Goal: Task Accomplishment & Management: Complete application form

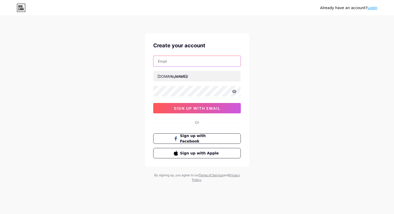
click at [178, 63] on input "text" at bounding box center [196, 61] width 87 height 10
type input "[EMAIL_ADDRESS][DOMAIN_NAME]"
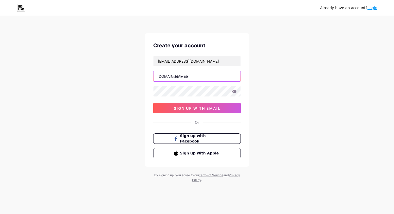
click at [183, 74] on input "text" at bounding box center [196, 76] width 87 height 10
type input "leslyegisell"
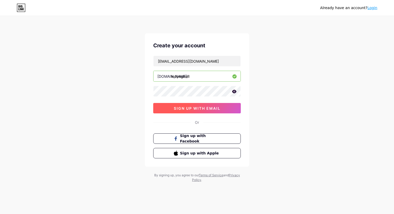
click at [199, 113] on button "sign up with email" at bounding box center [197, 108] width 88 height 10
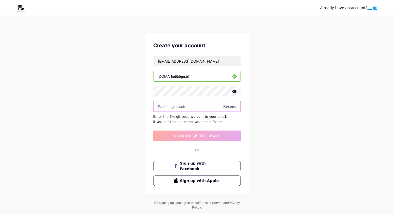
click at [193, 107] on input "text" at bounding box center [196, 106] width 87 height 10
click at [226, 105] on span "Resend" at bounding box center [229, 106] width 13 height 5
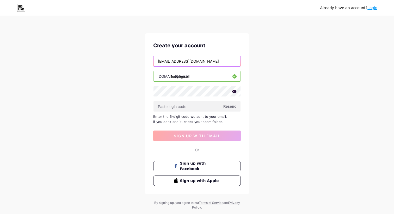
click at [201, 58] on input "[EMAIL_ADDRESS][DOMAIN_NAME]" at bounding box center [196, 61] width 87 height 10
click at [141, 99] on div "Already have an account? Login Create your account [EMAIL_ADDRESS][DOMAIN_NAME]…" at bounding box center [197, 113] width 394 height 227
click at [232, 107] on span "Resend" at bounding box center [229, 106] width 13 height 5
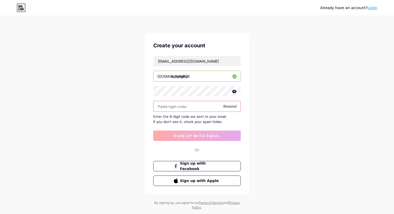
paste input "394863"
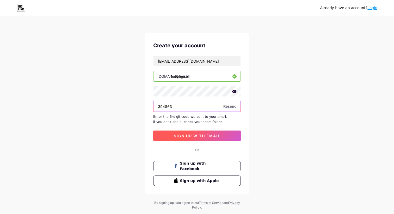
type input "394863"
click at [200, 136] on span "sign up with email" at bounding box center [197, 136] width 47 height 4
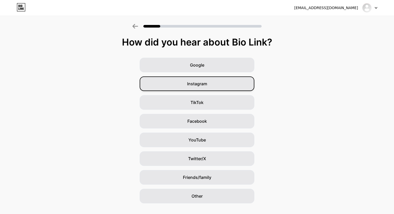
click at [207, 79] on div "Instagram" at bounding box center [197, 84] width 115 height 15
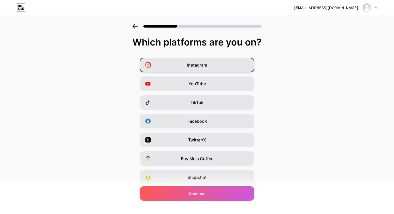
click at [215, 69] on div "Instagram" at bounding box center [197, 65] width 115 height 15
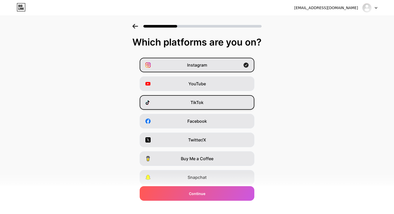
click at [198, 107] on div "TikTok" at bounding box center [197, 102] width 115 height 15
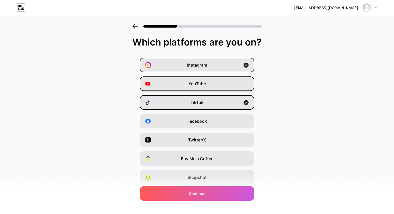
click at [205, 85] on span "YouTube" at bounding box center [196, 84] width 17 height 6
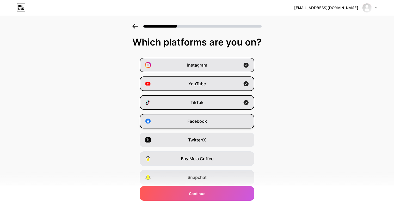
click at [203, 118] on span "Facebook" at bounding box center [197, 121] width 20 height 6
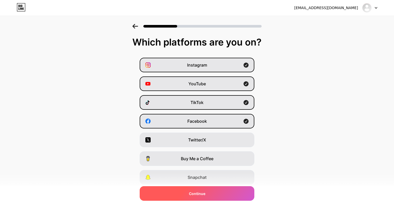
click at [193, 192] on span "Continue" at bounding box center [197, 193] width 16 height 5
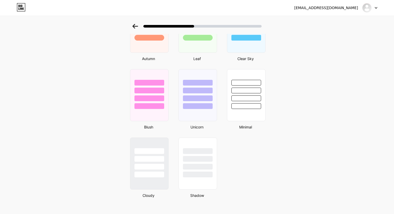
scroll to position [406, 0]
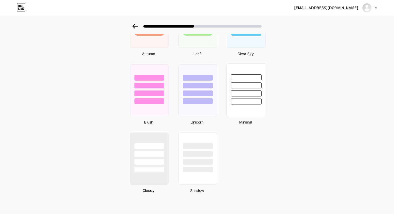
click at [243, 104] on div at bounding box center [246, 102] width 30 height 6
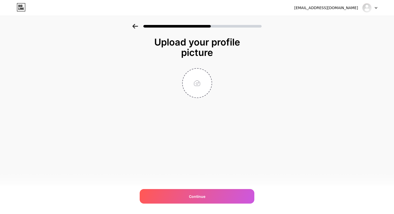
click at [136, 26] on icon at bounding box center [135, 26] width 6 height 5
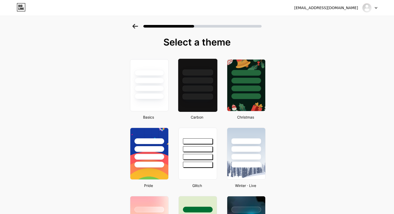
click at [202, 94] on div at bounding box center [197, 79] width 39 height 41
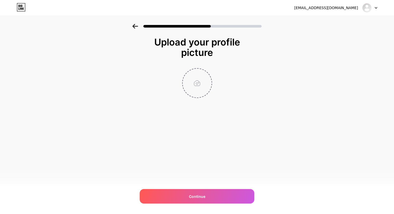
click at [196, 70] on input "file" at bounding box center [197, 83] width 29 height 29
type input "C:\fakepath\CutestCouple-235.jpg"
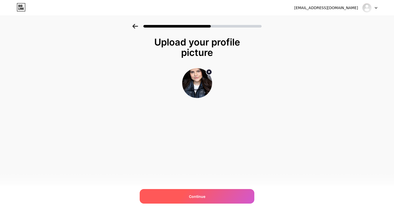
click at [199, 197] on span "Continue" at bounding box center [197, 196] width 16 height 5
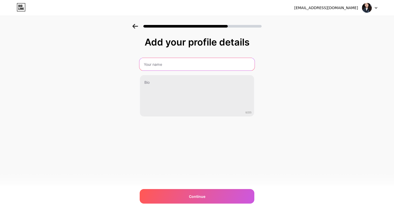
click at [196, 59] on input "text" at bounding box center [196, 64] width 115 height 13
type input "[PERSON_NAME]"
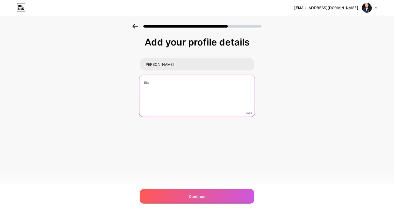
click at [176, 81] on textarea at bounding box center [196, 96] width 115 height 42
paste textarea "Singer | Actress | Cat & Plantita Mama 🎶 @losromeromusic Rep: @bammanagement @n…"
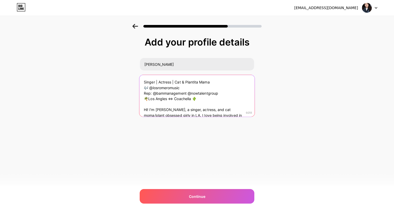
scroll to position [0, 0]
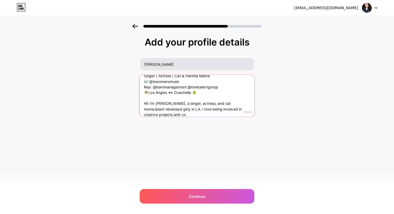
type textarea "Singer | Actress | Cat & Plantita Mama 🎶 @losromeromusic Rep: @bammanagement @n…"
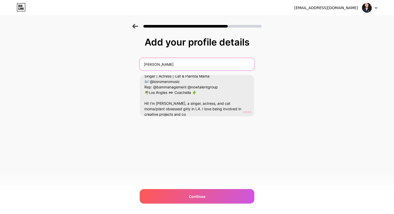
click at [188, 64] on input "[PERSON_NAME]" at bounding box center [196, 64] width 115 height 13
click at [184, 58] on input "[PERSON_NAME]" at bounding box center [196, 64] width 115 height 13
paste input "[PERSON_NAME]"
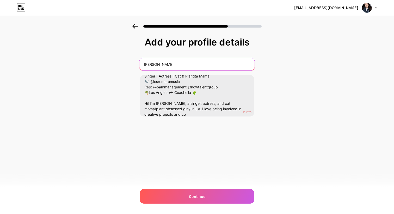
type input "[PERSON_NAME]"
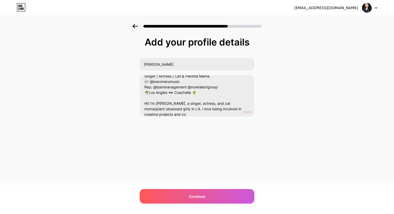
click at [276, 88] on div "Add your profile details [PERSON_NAME] | Actress | Cat & Plantita Mama 🎶 @losro…" at bounding box center [197, 83] width 394 height 119
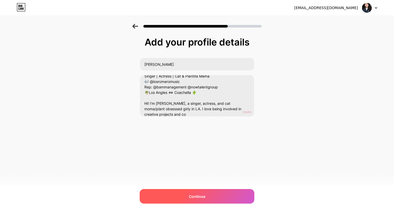
click at [202, 195] on span "Continue" at bounding box center [197, 196] width 16 height 5
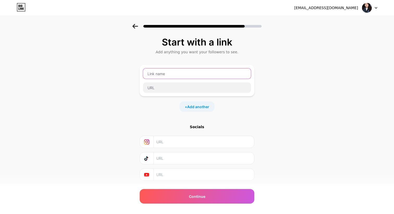
click at [188, 72] on input "text" at bounding box center [197, 74] width 108 height 10
click at [210, 59] on div "Start with a link Add anything you want your followers to see. + Add another So…" at bounding box center [197, 109] width 115 height 144
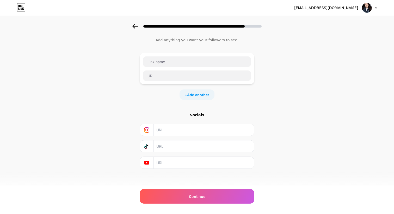
scroll to position [14, 0]
click at [166, 129] on input "text" at bounding box center [203, 129] width 95 height 12
paste input "[URL][DOMAIN_NAME]"
type input "[URL][DOMAIN_NAME]"
click at [269, 110] on div "Start with a link Add anything you want your followers to see. + Add another So…" at bounding box center [197, 101] width 394 height 183
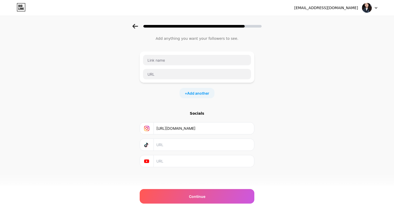
click at [187, 146] on input "text" at bounding box center [203, 145] width 95 height 12
paste input "[URL][DOMAIN_NAME]"
type input "[URL][DOMAIN_NAME]"
click at [109, 100] on div "Start with a link Add anything you want your followers to see. + Add another So…" at bounding box center [197, 101] width 394 height 183
click at [170, 159] on input "text" at bounding box center [203, 162] width 95 height 12
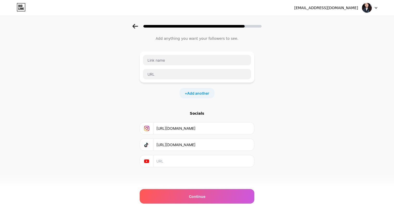
paste input "[URL][DOMAIN_NAME]"
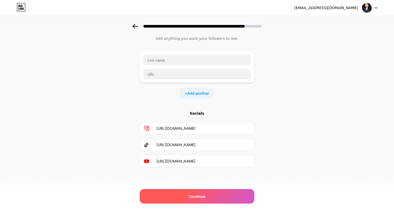
type input "[URL][DOMAIN_NAME]"
click at [184, 192] on div "Continue" at bounding box center [197, 196] width 115 height 15
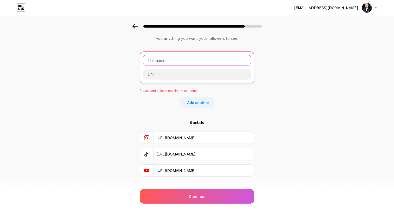
click at [186, 60] on input "text" at bounding box center [196, 60] width 107 height 10
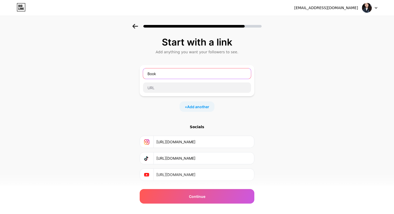
paste input "𝐿𝑜𝓈 [PERSON_NAME]"
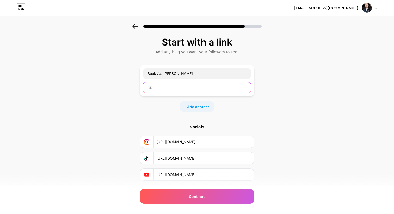
click at [175, 88] on input "text" at bounding box center [197, 88] width 108 height 10
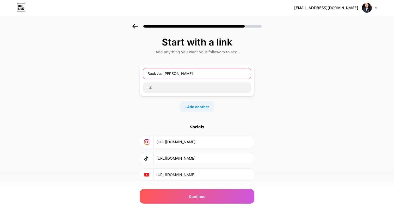
click at [195, 74] on input "Book 𝐿𝑜𝓈 [PERSON_NAME]" at bounding box center [197, 74] width 108 height 10
paste input "🎶𝐿𝑜𝓈 [PERSON_NAME]’𝓈 𝐵𝑜𝑜𝓀𝒾𝓃𝑔 𝐹𝑜𝓇𝓂! 🎤"
click at [152, 72] on input "🎶𝐿𝑜𝓈 [PERSON_NAME]’𝓈 𝐵𝑜𝑜𝓀𝒾𝓃𝑔 𝐹𝑜𝓇𝓂! 🎤" at bounding box center [197, 74] width 108 height 10
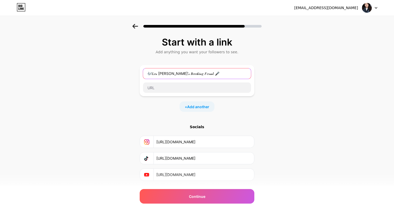
click at [221, 76] on input "🎶𝐿𝑜𝓈 [PERSON_NAME]’𝓈 𝐵𝑜𝑜𝓀𝒾𝓃𝑔 𝐹𝑜𝓇𝓂! 🎤" at bounding box center [197, 74] width 108 height 10
type input "🎶𝐿𝑜𝓈 [PERSON_NAME]’𝓈 𝐵𝑜𝑜𝓀𝒾𝓃𝑔 𝐹𝑜𝓇𝓂! 🎤"
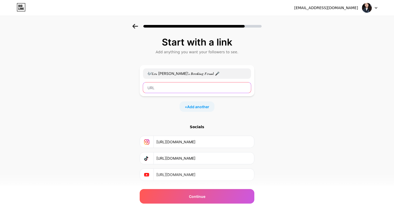
click at [202, 90] on input "text" at bounding box center [197, 88] width 108 height 10
paste input "[URL][DOMAIN_NAME]"
type input "[URL][DOMAIN_NAME]"
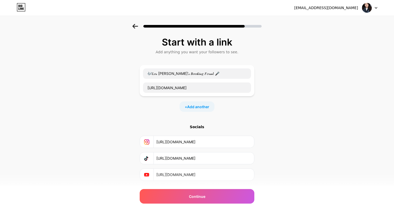
click at [278, 116] on div "Start with a link Add anything you want your followers to see. 🎶𝐿𝑜𝓈 [PERSON_NAM…" at bounding box center [197, 115] width 394 height 183
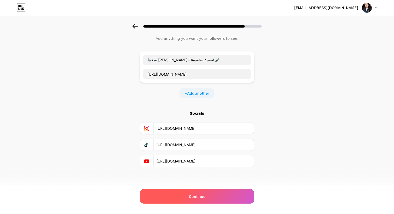
click at [180, 196] on div "Continue" at bounding box center [197, 196] width 115 height 15
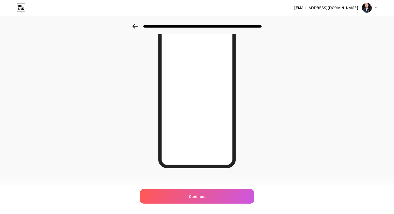
scroll to position [47, 0]
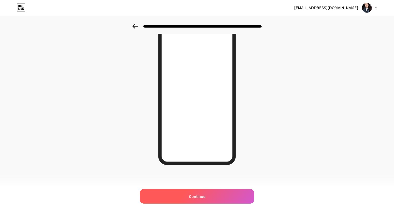
click at [196, 199] on span "Continue" at bounding box center [197, 196] width 16 height 5
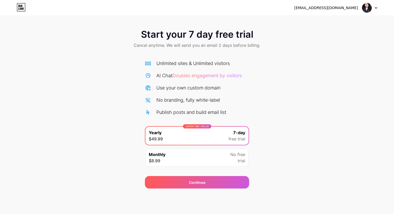
click at [338, 9] on div "[EMAIL_ADDRESS][DOMAIN_NAME]" at bounding box center [326, 7] width 64 height 5
click at [373, 9] on div at bounding box center [369, 7] width 15 height 9
click at [332, 23] on li "Logout" at bounding box center [344, 21] width 65 height 14
